Goal: Task Accomplishment & Management: Manage account settings

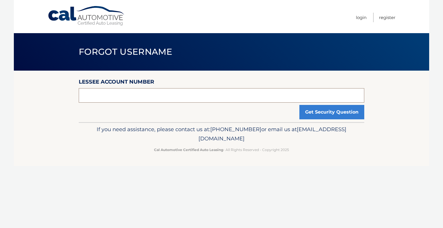
click at [123, 94] on input "text" at bounding box center [221, 95] width 285 height 14
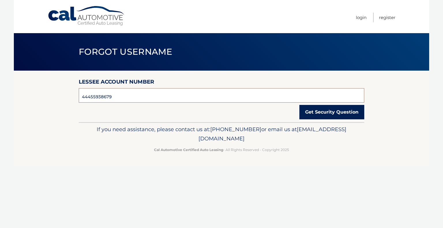
type input "44455938679"
click at [337, 113] on button "Get Security Question" at bounding box center [331, 112] width 65 height 14
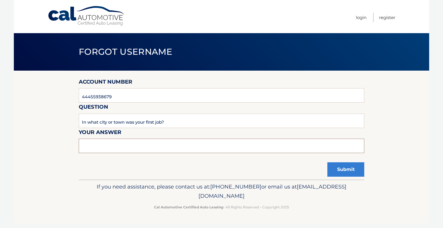
click at [118, 145] on input "text" at bounding box center [221, 146] width 285 height 14
type input "paterson"
click at [338, 169] on button "Submit" at bounding box center [345, 169] width 37 height 14
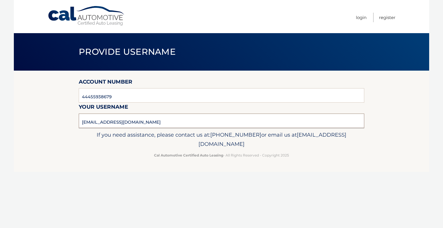
drag, startPoint x: 135, startPoint y: 122, endPoint x: 76, endPoint y: 120, distance: 59.1
click at [71, 122] on section "Account Number 44455938679 Your username [EMAIL_ADDRESS][DOMAIN_NAME]" at bounding box center [221, 99] width 415 height 57
click at [356, 16] on link "Login" at bounding box center [361, 18] width 11 height 10
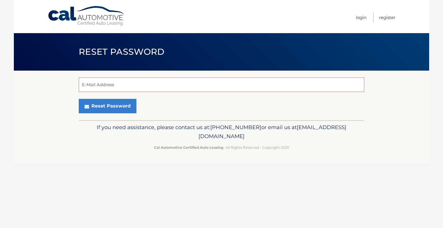
click at [113, 86] on input "E-Mail Address" at bounding box center [221, 84] width 285 height 14
paste input "Couldn't load all end-to-end encrypted chats"
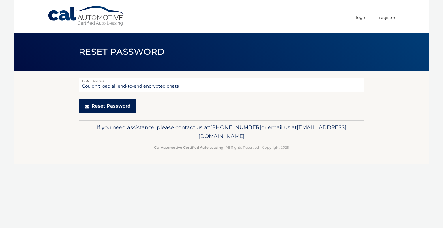
type input "Couldn't load all end-to-end encrypted chats"
drag, startPoint x: 102, startPoint y: 105, endPoint x: 98, endPoint y: 142, distance: 36.9
click at [98, 142] on div "Cal Automotive Menu Login Register Reset Password ×" at bounding box center [221, 114] width 415 height 228
drag, startPoint x: 211, startPoint y: 83, endPoint x: 65, endPoint y: 88, distance: 146.4
click at [65, 88] on section "Couldn't load all end-to-end encrypted chats E-Mail Address Reset Password" at bounding box center [221, 96] width 415 height 50
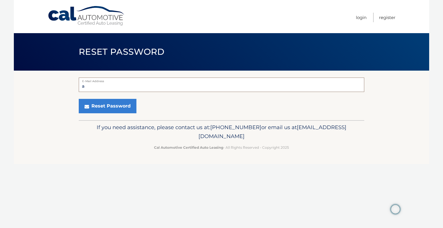
type input "alsaykali@hotmail.com"
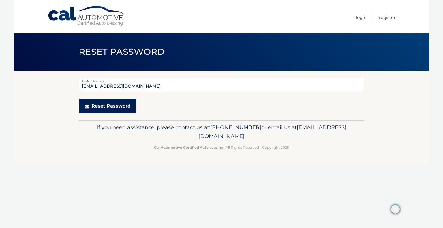
click at [107, 104] on button "Reset Password" at bounding box center [108, 106] width 58 height 14
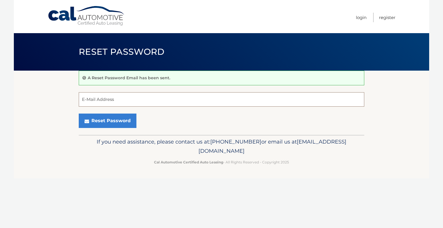
click at [93, 95] on input "E-Mail Address" at bounding box center [221, 99] width 285 height 14
type input "alsaykali@hotmail.com"
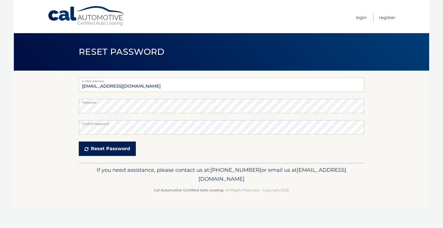
click at [114, 151] on button "Reset Password" at bounding box center [107, 148] width 57 height 14
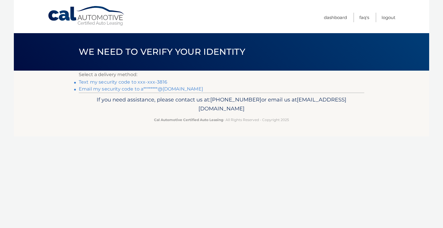
click at [124, 81] on link "Text my security code to xxx-xxx-3816" at bounding box center [123, 81] width 88 height 5
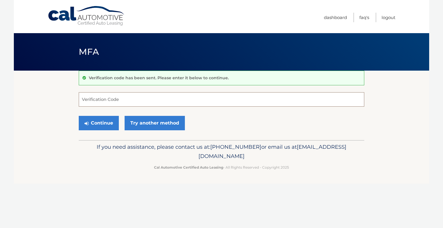
click at [106, 99] on input "Verification Code" at bounding box center [221, 99] width 285 height 14
type input "159986"
click at [103, 123] on button "Continue" at bounding box center [99, 123] width 40 height 14
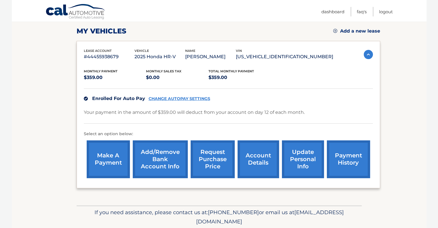
scroll to position [70, 0]
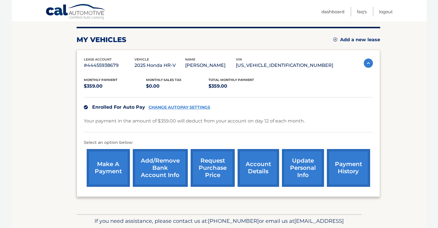
click at [184, 108] on link "CHANGE AUTOPAY SETTINGS" at bounding box center [180, 107] width 62 height 5
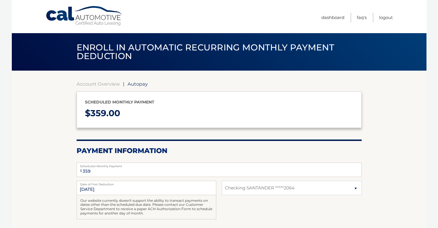
select select "NGRlNTQwNmYtYWFkOS00YTQ5LWFhYTUtMWFkNDlmYzJjZDgw"
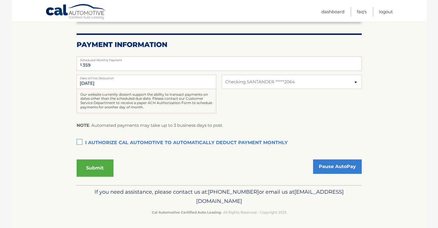
scroll to position [77, 0]
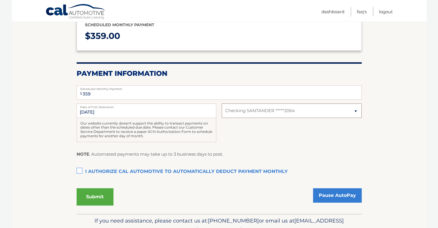
click at [264, 110] on select "Select Bank Account Checking SANTANDER *****2064" at bounding box center [292, 110] width 140 height 14
click at [222, 103] on select "Select Bank Account Checking SANTANDER *****2064" at bounding box center [292, 110] width 140 height 14
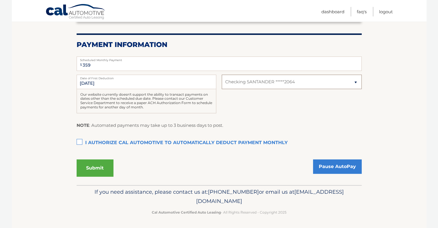
scroll to position [48, 0]
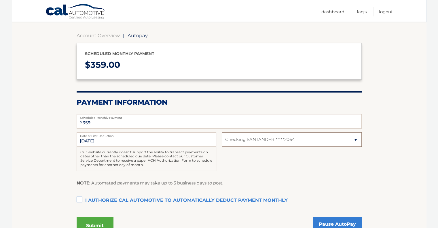
click at [288, 139] on select "Select Bank Account Checking SANTANDER *****2064" at bounding box center [292, 139] width 140 height 14
click at [272, 136] on select "Select Bank Account Checking SANTANDER *****2064" at bounding box center [292, 139] width 140 height 14
select select
click at [222, 132] on select "Select Bank Account Checking SANTANDER *****2064" at bounding box center [292, 139] width 140 height 14
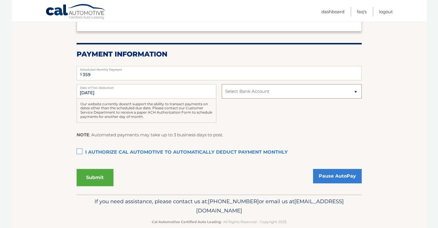
scroll to position [106, 0]
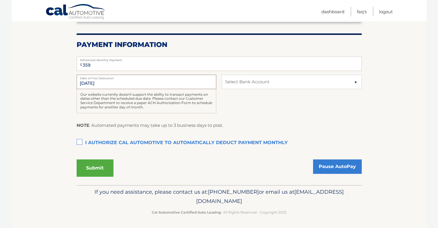
click at [98, 85] on input "8/12/2025" at bounding box center [147, 82] width 140 height 14
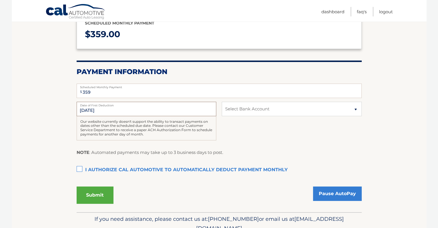
scroll to position [20, 0]
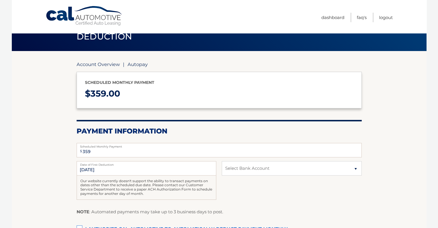
click at [92, 65] on link "Account Overview" at bounding box center [98, 64] width 43 height 6
click at [100, 64] on link "Account Overview" at bounding box center [98, 64] width 43 height 6
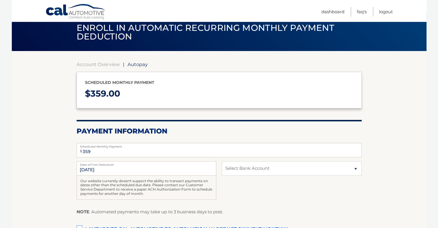
scroll to position [77, 0]
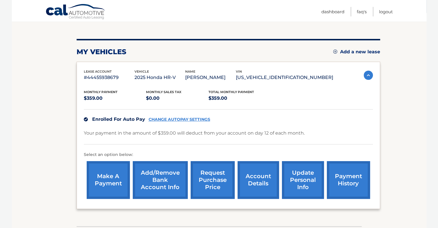
scroll to position [99, 0]
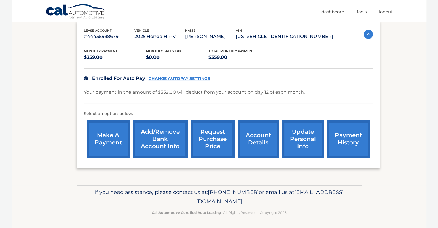
click at [304, 135] on link "update personal info" at bounding box center [303, 139] width 42 height 38
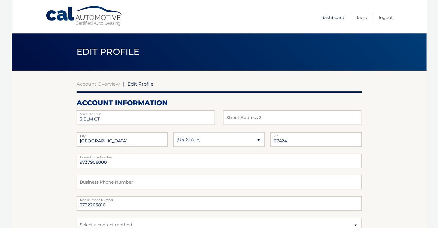
click at [326, 15] on link "Dashboard" at bounding box center [333, 18] width 23 height 10
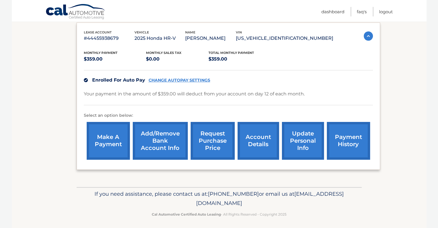
scroll to position [99, 0]
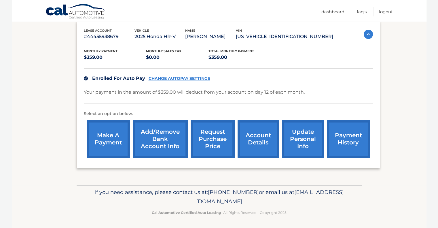
click at [162, 140] on link "Add/Remove bank account info" at bounding box center [160, 139] width 55 height 38
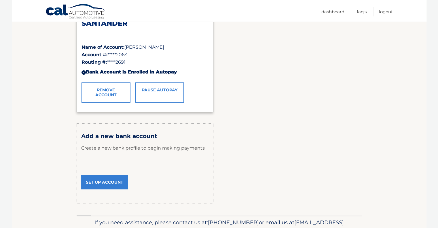
scroll to position [115, 0]
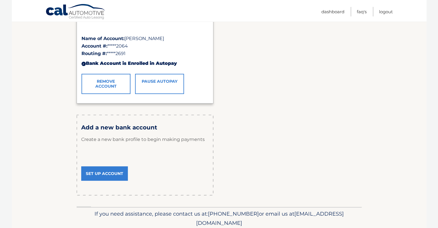
click at [110, 174] on link "Set Up Account" at bounding box center [104, 173] width 47 height 14
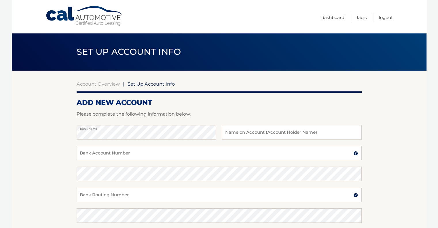
click at [46, 146] on section "Account Overview | Set Up Account Info ADD NEW ACCOUNT Please complete the foll…" at bounding box center [219, 181] width 415 height 220
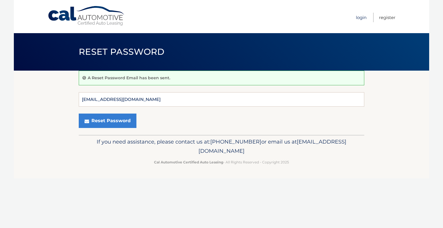
click at [361, 15] on link "Login" at bounding box center [361, 18] width 11 height 10
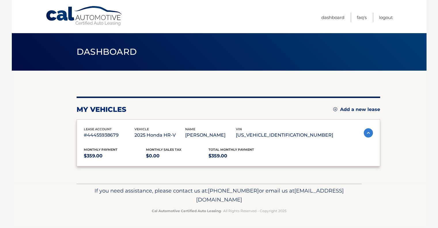
click at [287, 105] on div "my vehicles Add a new lease lease account #44455938679 vehicle 2025 Honda HR-V …" at bounding box center [229, 132] width 304 height 70
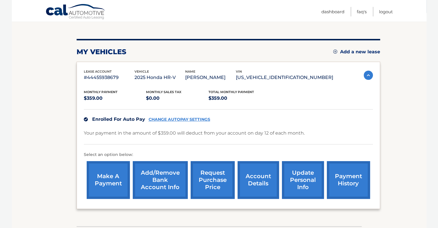
scroll to position [99, 0]
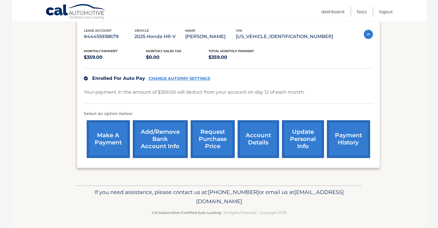
click at [166, 145] on link "Add/Remove bank account info" at bounding box center [160, 139] width 55 height 38
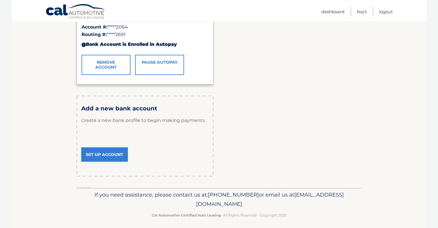
scroll to position [138, 0]
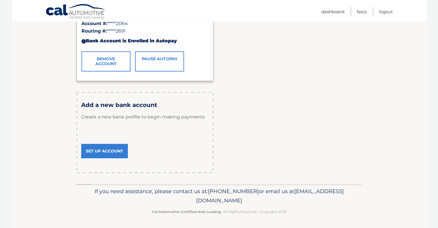
click at [107, 150] on link "Set Up Account" at bounding box center [104, 151] width 47 height 14
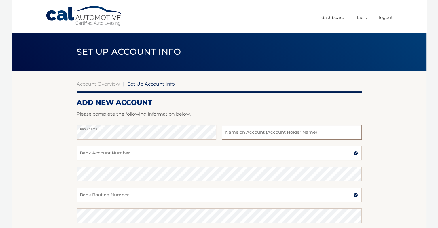
click at [265, 134] on input "text" at bounding box center [292, 132] width 140 height 14
type input "Alexander Saykali"
click at [111, 156] on input "Bank Account Number" at bounding box center [219, 153] width 285 height 14
click at [130, 151] on input "Bank Account Number" at bounding box center [219, 153] width 285 height 14
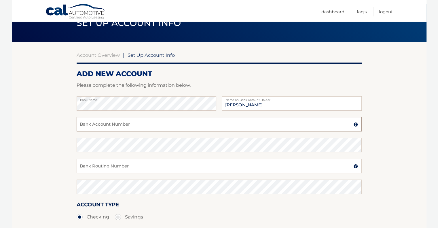
click at [96, 125] on input "Bank Account Number" at bounding box center [219, 124] width 285 height 14
click at [85, 165] on input "Bank Routing Number" at bounding box center [219, 166] width 285 height 14
paste input "231372691"
type input "231372691"
click at [95, 122] on input "Bank Account Number" at bounding box center [219, 124] width 285 height 14
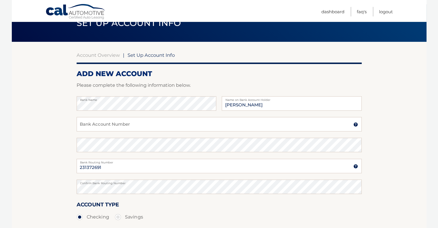
click at [35, 133] on section "Account Overview | Set Up Account Info ADD NEW ACCOUNT Please complete the foll…" at bounding box center [219, 152] width 415 height 220
click at [99, 126] on input "Bank Account Number" at bounding box center [219, 124] width 285 height 14
type input "9533452048"
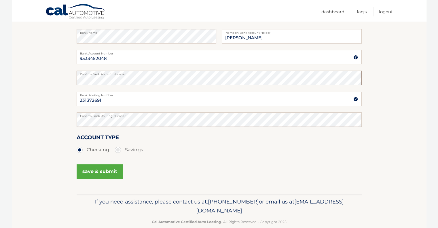
scroll to position [106, 0]
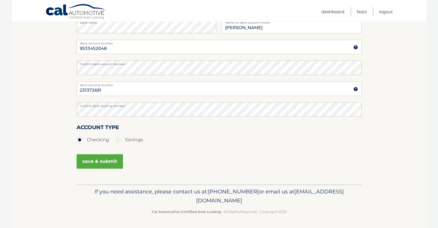
click at [106, 163] on button "save & submit" at bounding box center [100, 161] width 46 height 14
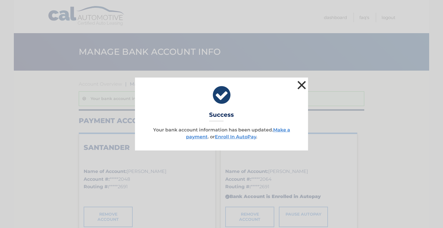
click at [301, 85] on button "×" at bounding box center [302, 85] width 12 height 12
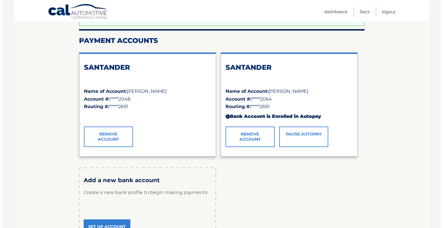
scroll to position [86, 0]
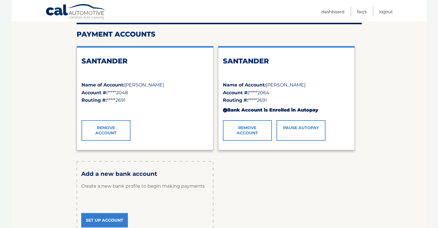
click at [243, 129] on link "Remove Account" at bounding box center [247, 130] width 49 height 20
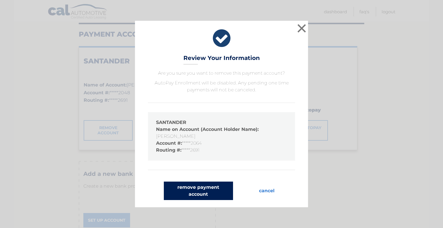
click at [201, 195] on button "remove payment account" at bounding box center [198, 190] width 69 height 18
click at [198, 190] on button "remove payment account" at bounding box center [198, 190] width 69 height 18
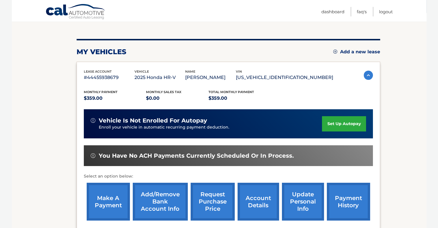
scroll to position [86, 0]
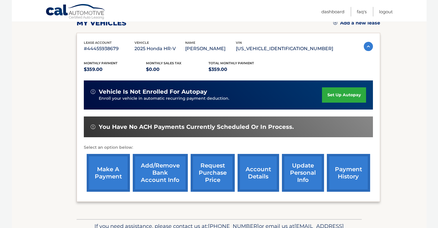
click at [337, 95] on link "set up autopay" at bounding box center [344, 94] width 44 height 15
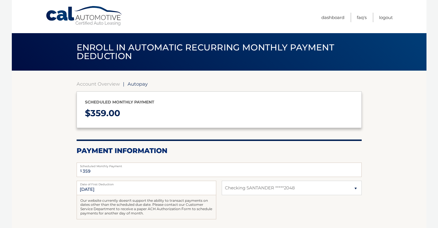
select select "NTQyNzVjZGEtZTE4Ny00MDhkLWE4OTctNmViYTk1YTM4M2Mx"
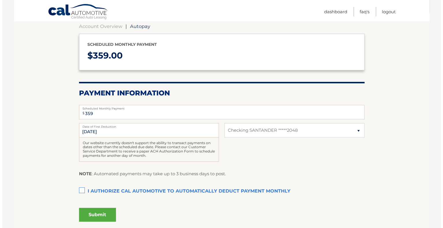
scroll to position [103, 0]
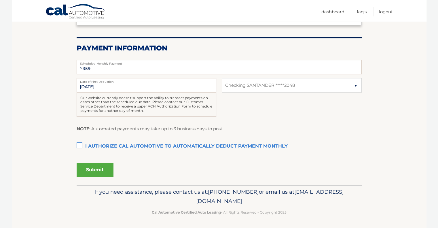
click at [79, 145] on label "I authorize cal automotive to automatically deduct payment monthly This checkbo…" at bounding box center [219, 147] width 285 height 12
click at [0, 0] on input "I authorize cal automotive to automatically deduct payment monthly This checkbo…" at bounding box center [0, 0] width 0 height 0
click at [99, 169] on button "Submit" at bounding box center [95, 170] width 37 height 14
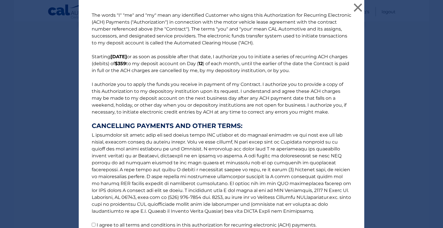
scroll to position [51, 0]
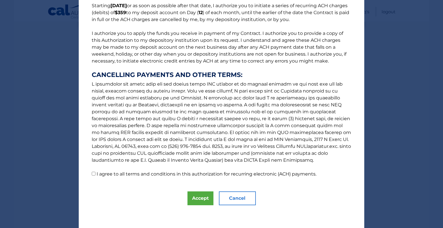
click at [92, 174] on input "I agree to all terms and conditions in this authorization for recurring electro…" at bounding box center [94, 174] width 4 height 4
checkbox input "true"
click at [199, 199] on button "Accept" at bounding box center [200, 198] width 26 height 14
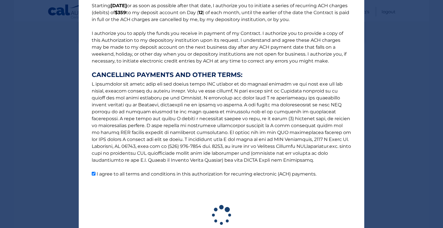
scroll to position [86, 0]
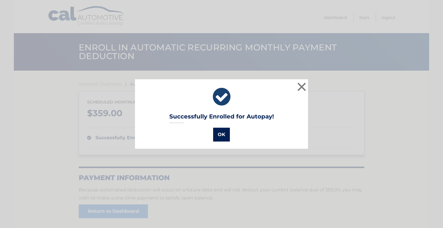
click at [218, 132] on button "OK" at bounding box center [221, 135] width 17 height 14
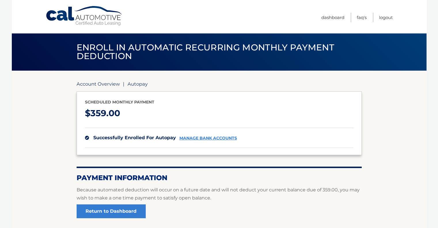
click at [103, 84] on link "Account Overview" at bounding box center [98, 84] width 43 height 6
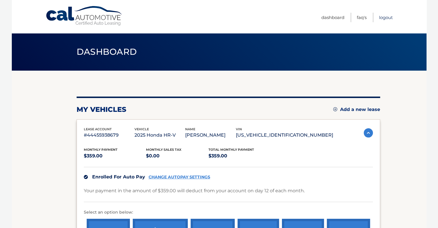
click at [388, 18] on link "Logout" at bounding box center [386, 18] width 14 height 10
